Goal: Information Seeking & Learning: Learn about a topic

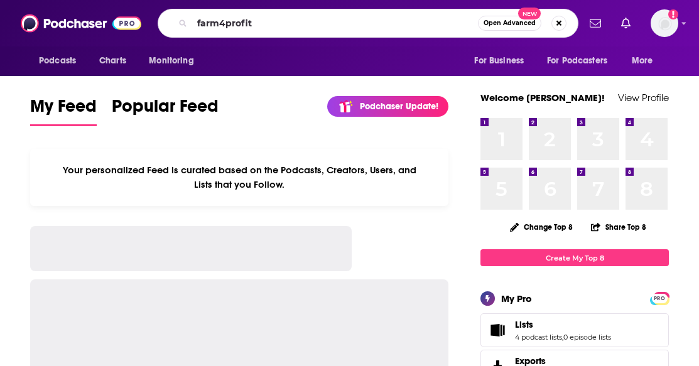
type input "farm4profit"
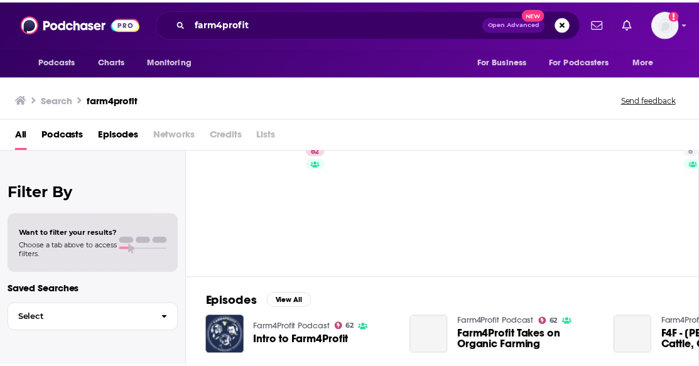
scroll to position [63, 0]
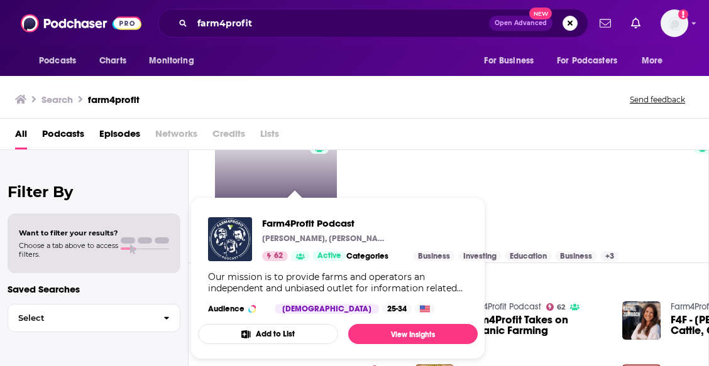
click at [303, 182] on link "62 Farm4Profit Podcast" at bounding box center [276, 187] width 122 height 122
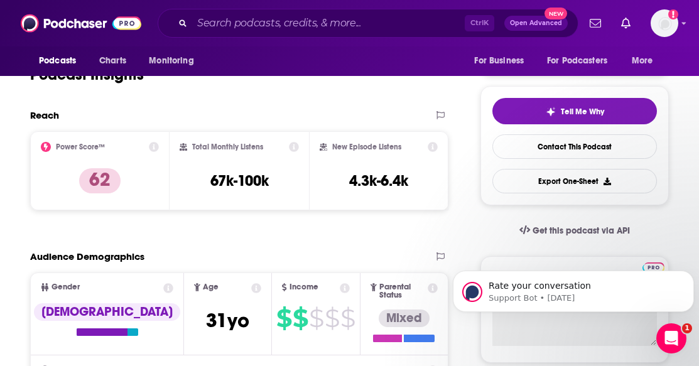
scroll to position [251, 0]
